Goal: Navigation & Orientation: Find specific page/section

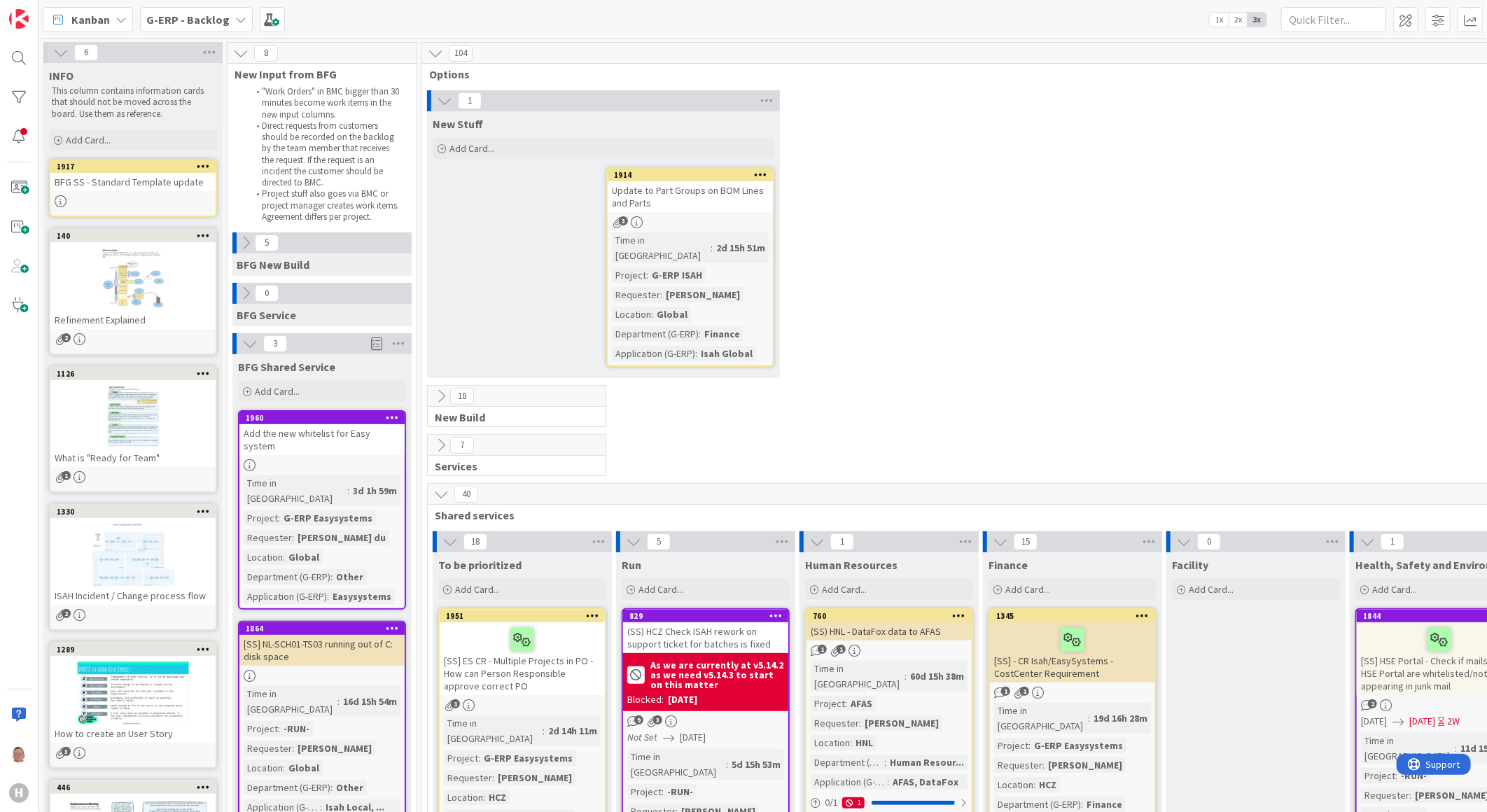
click at [116, 19] on icon at bounding box center [121, 19] width 11 height 11
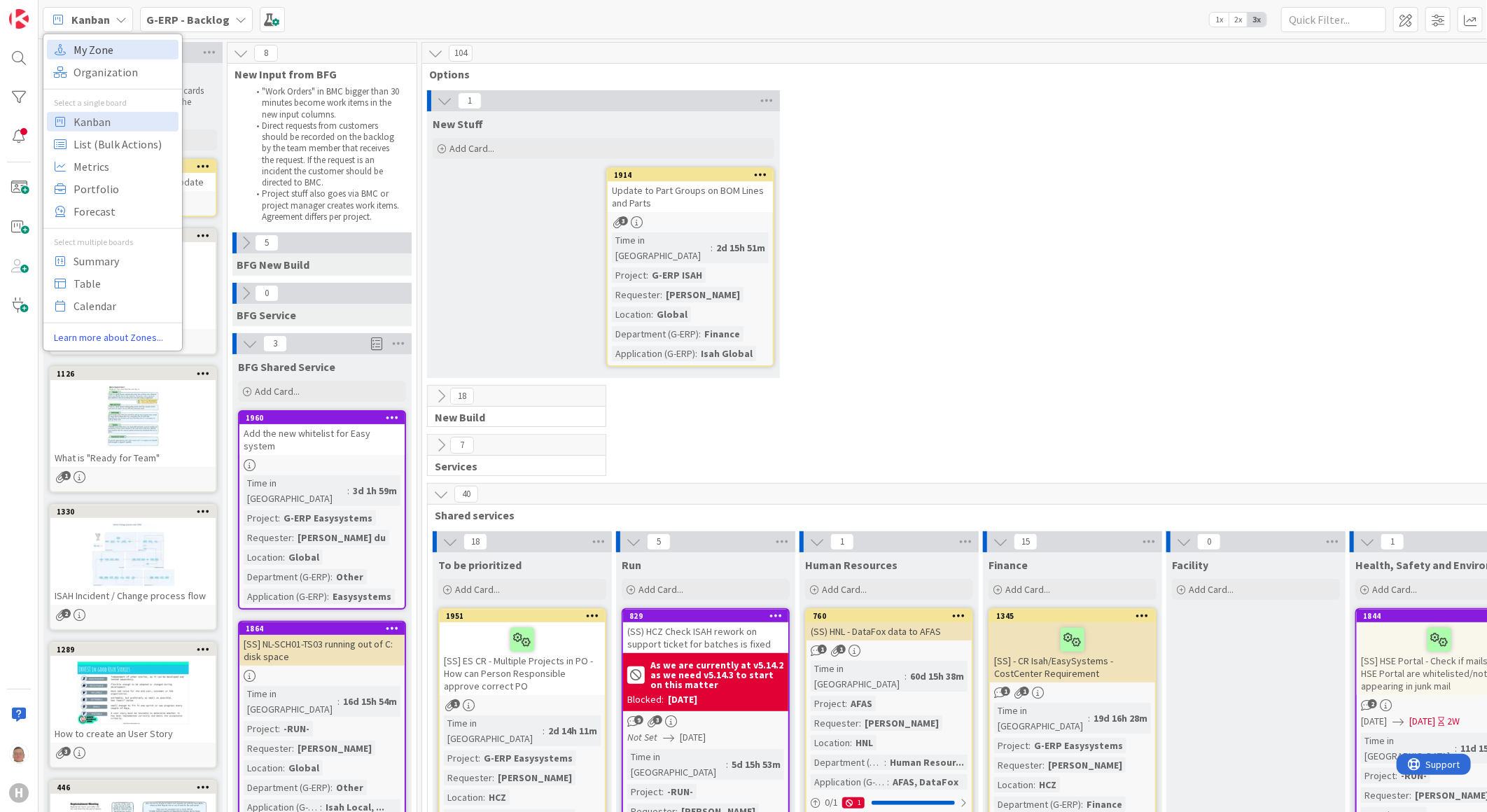
click at [99, 47] on span "My Zone" at bounding box center [123, 49] width 101 height 21
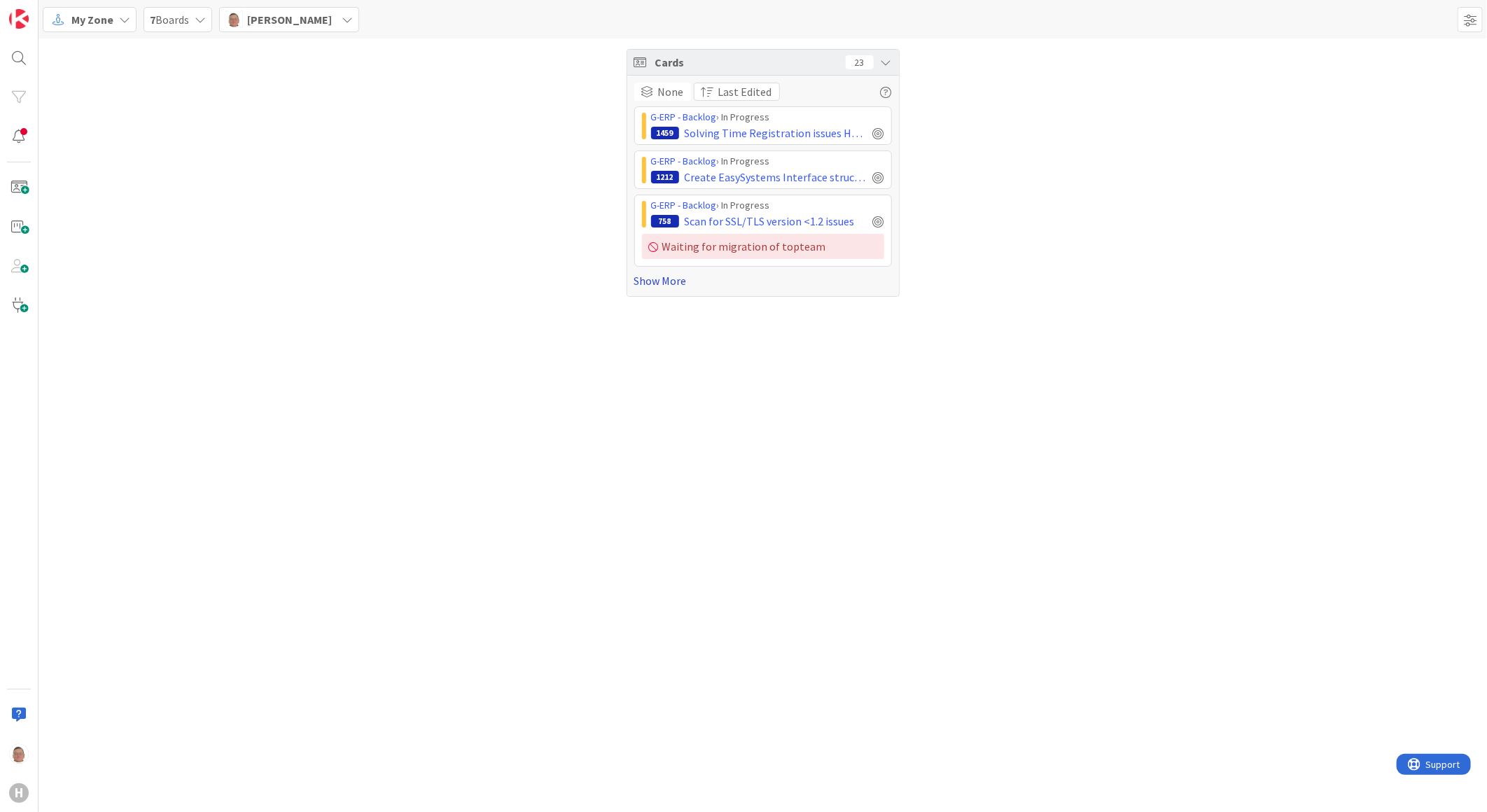
click at [661, 283] on link "Show More" at bounding box center [763, 281] width 257 height 17
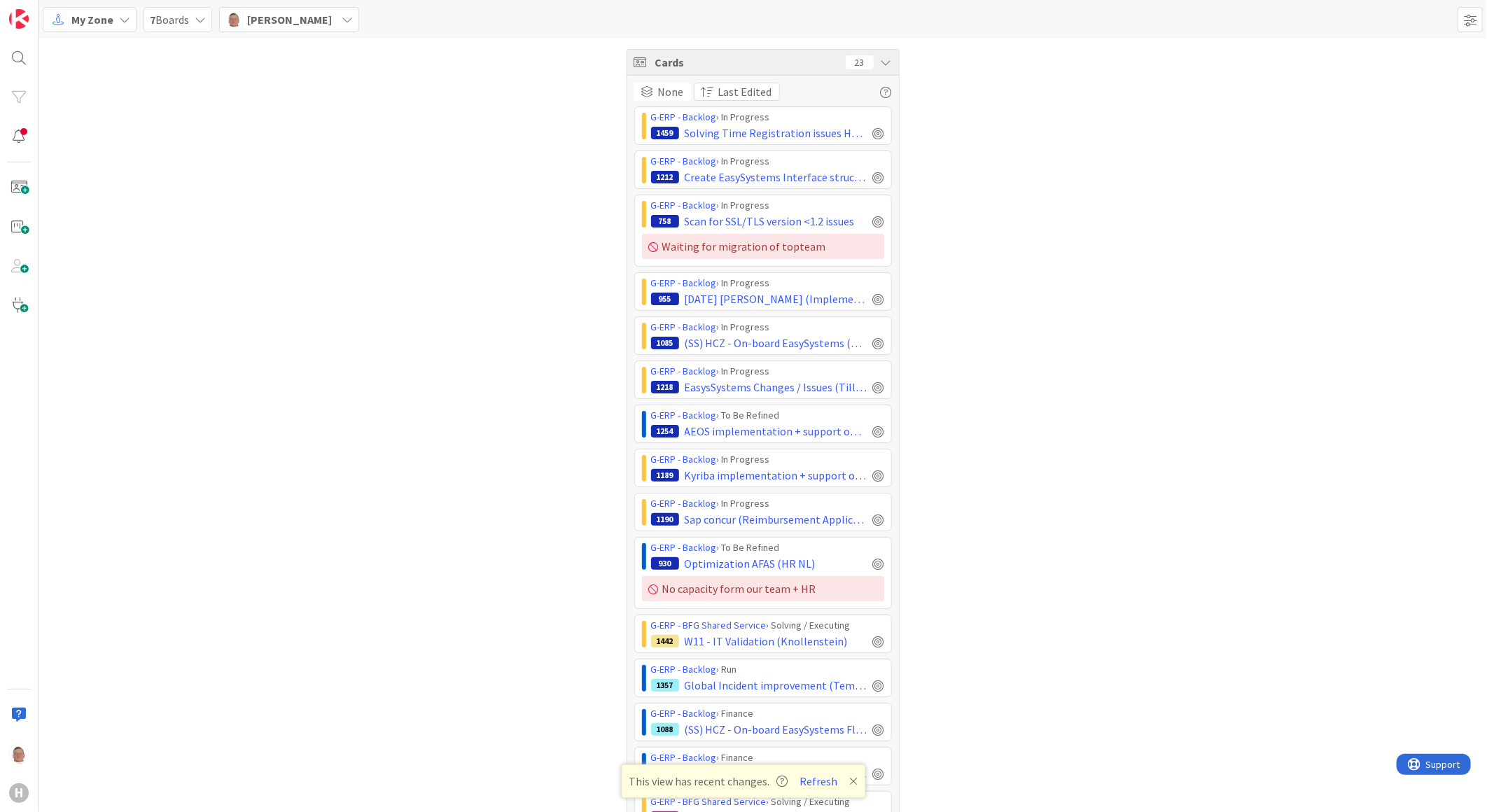
drag, startPoint x: 284, startPoint y: 0, endPoint x: 1194, endPoint y: 262, distance: 947.0
click at [1195, 267] on div "Cards 23 None Last Edited G-ERP - Backlog › In Progress 1459 Solving Time Regis…" at bounding box center [763, 681] width 1448 height 1285
